Goal: Task Accomplishment & Management: Complete application form

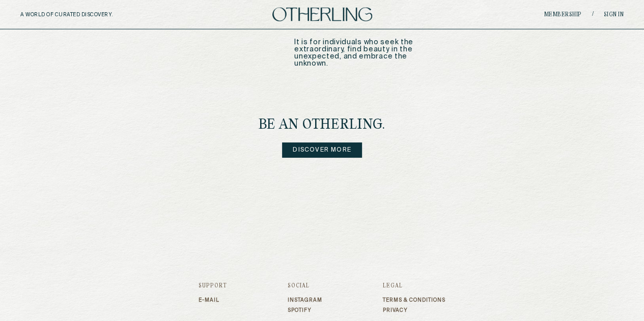
scroll to position [1325, 0]
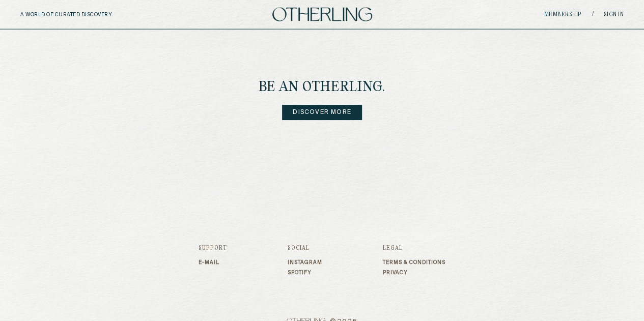
click at [313, 105] on link "Discover more" at bounding box center [322, 112] width 80 height 15
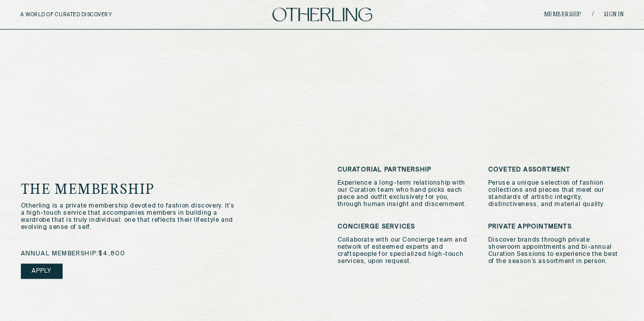
scroll to position [181, 0]
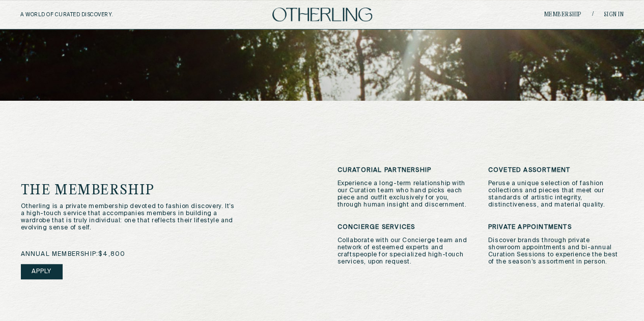
click at [37, 268] on link "Apply" at bounding box center [42, 271] width 42 height 15
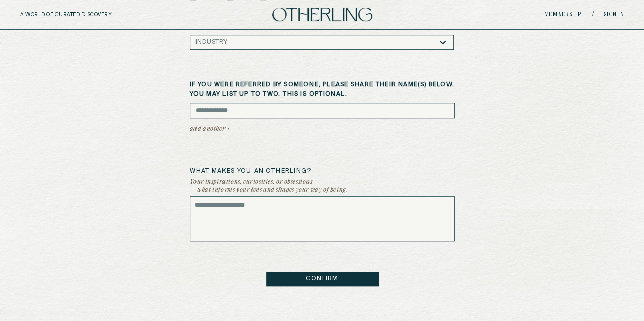
scroll to position [362, 0]
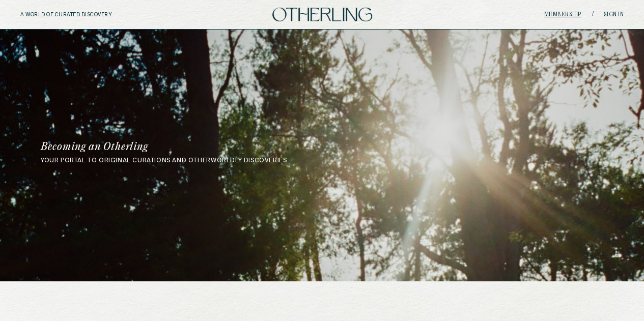
click at [561, 15] on link "Membership" at bounding box center [564, 15] width 38 height 6
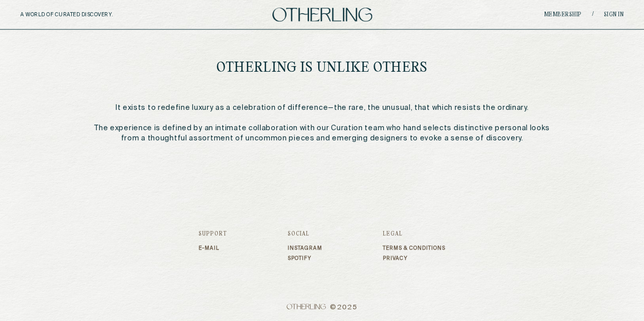
scroll to position [538, 0]
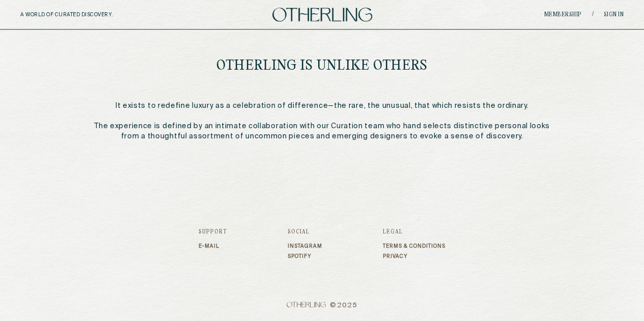
click at [310, 248] on link "Instagram" at bounding box center [305, 247] width 35 height 6
